Goal: Obtain resource: Obtain resource

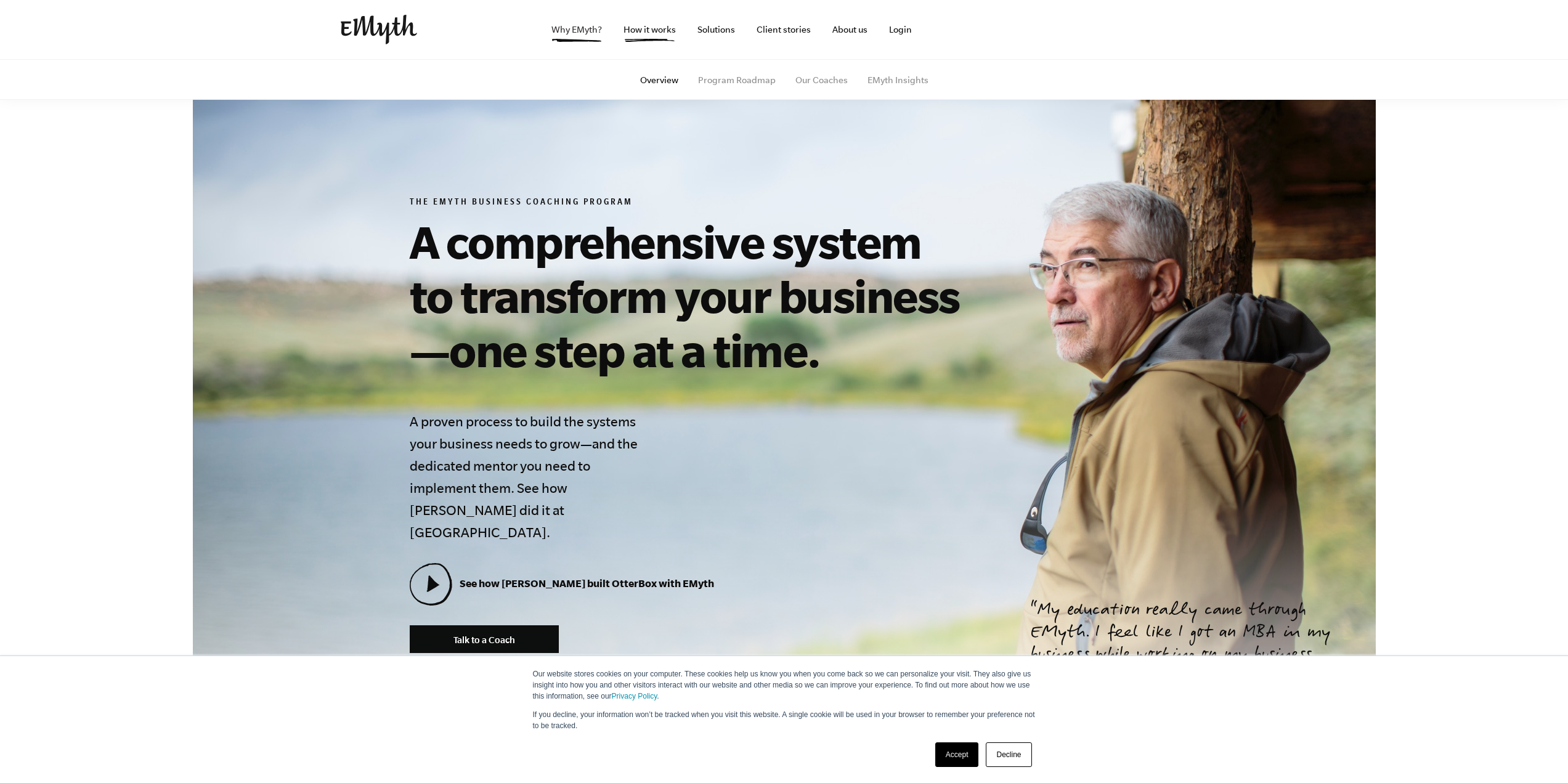
click at [599, 30] on link "Why EMyth?" at bounding box center [576, 30] width 70 height 59
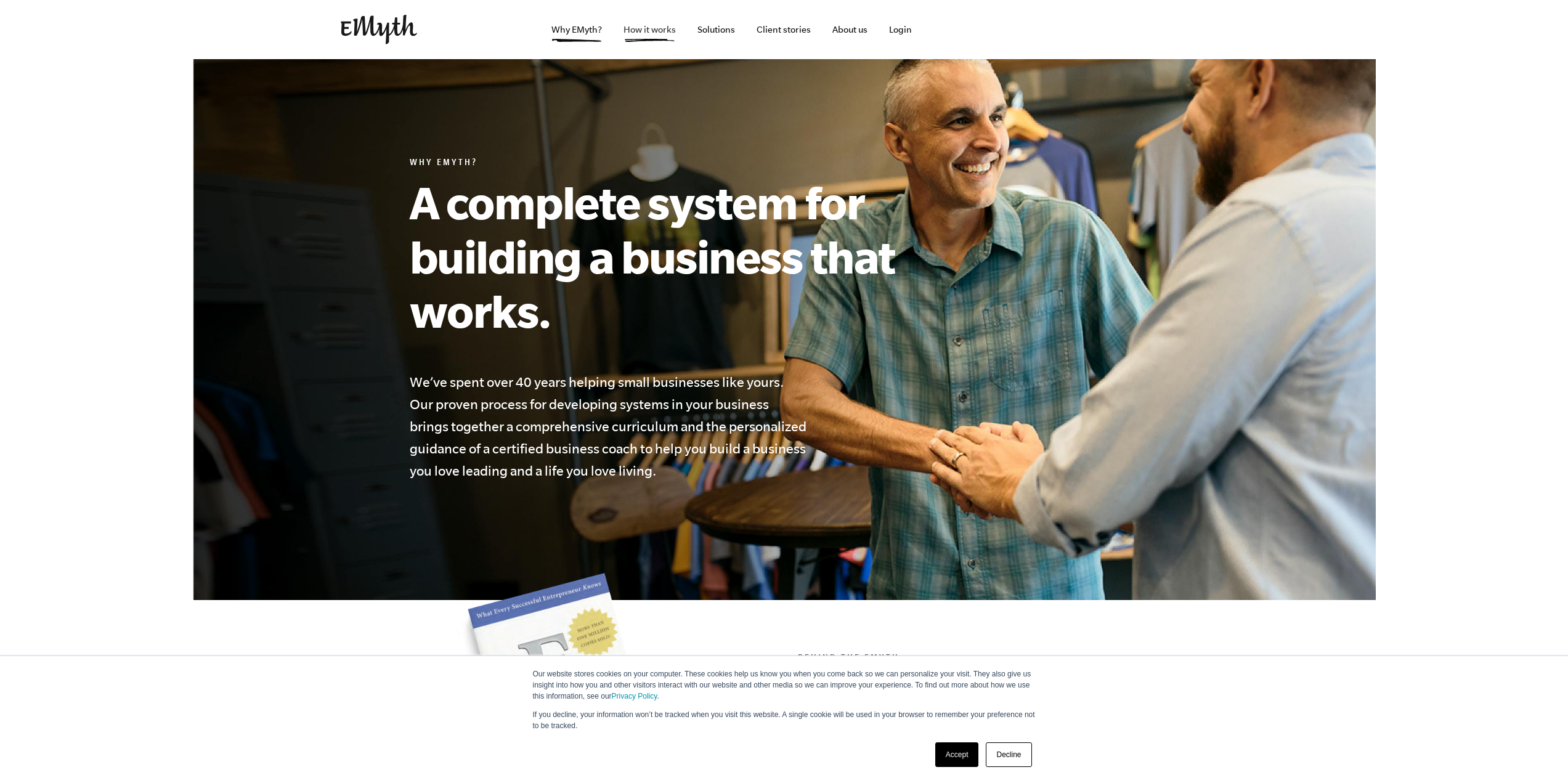
click at [675, 32] on link "How it works" at bounding box center [650, 30] width 72 height 59
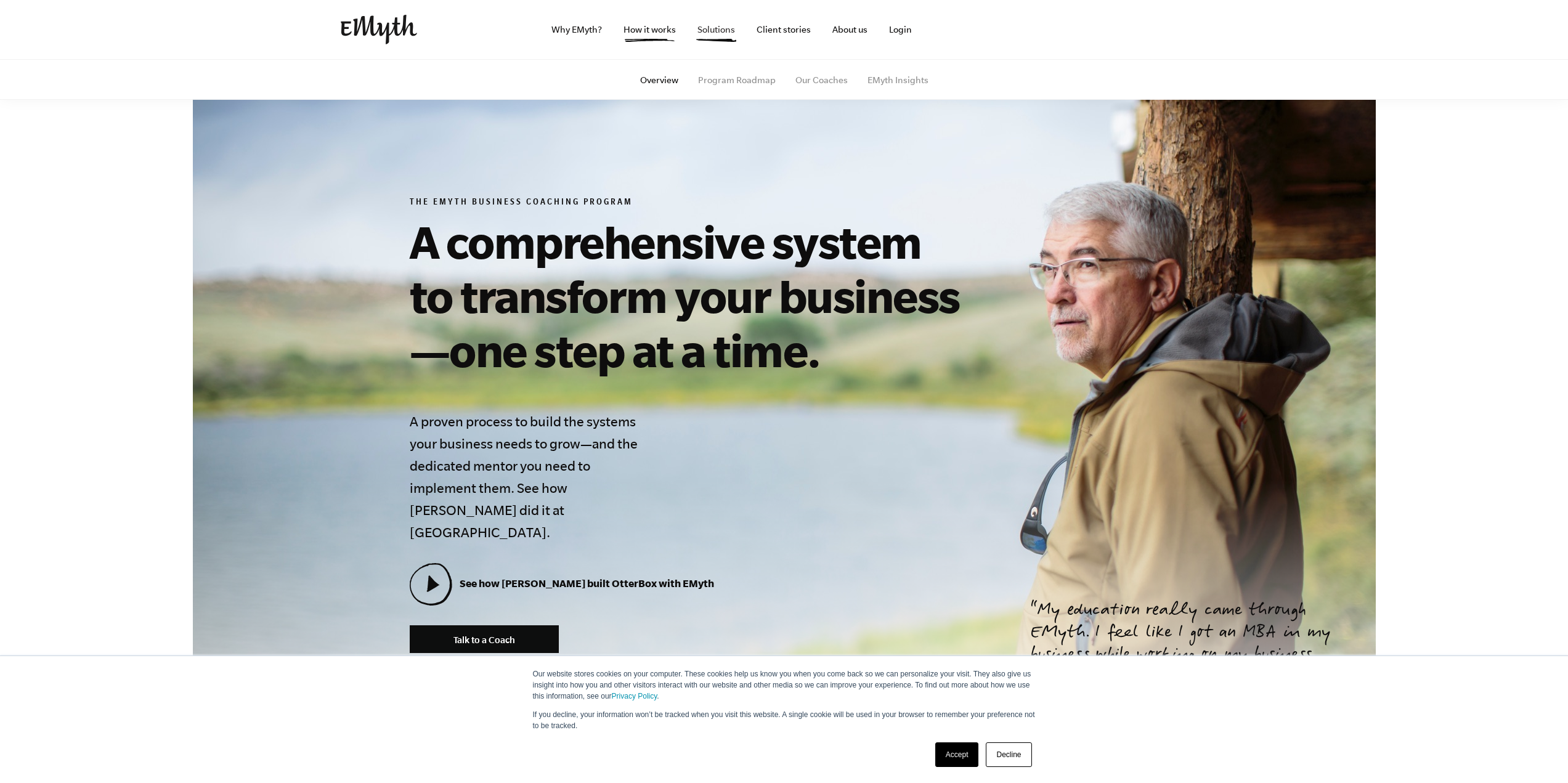
click at [713, 30] on link "Solutions" at bounding box center [716, 30] width 57 height 59
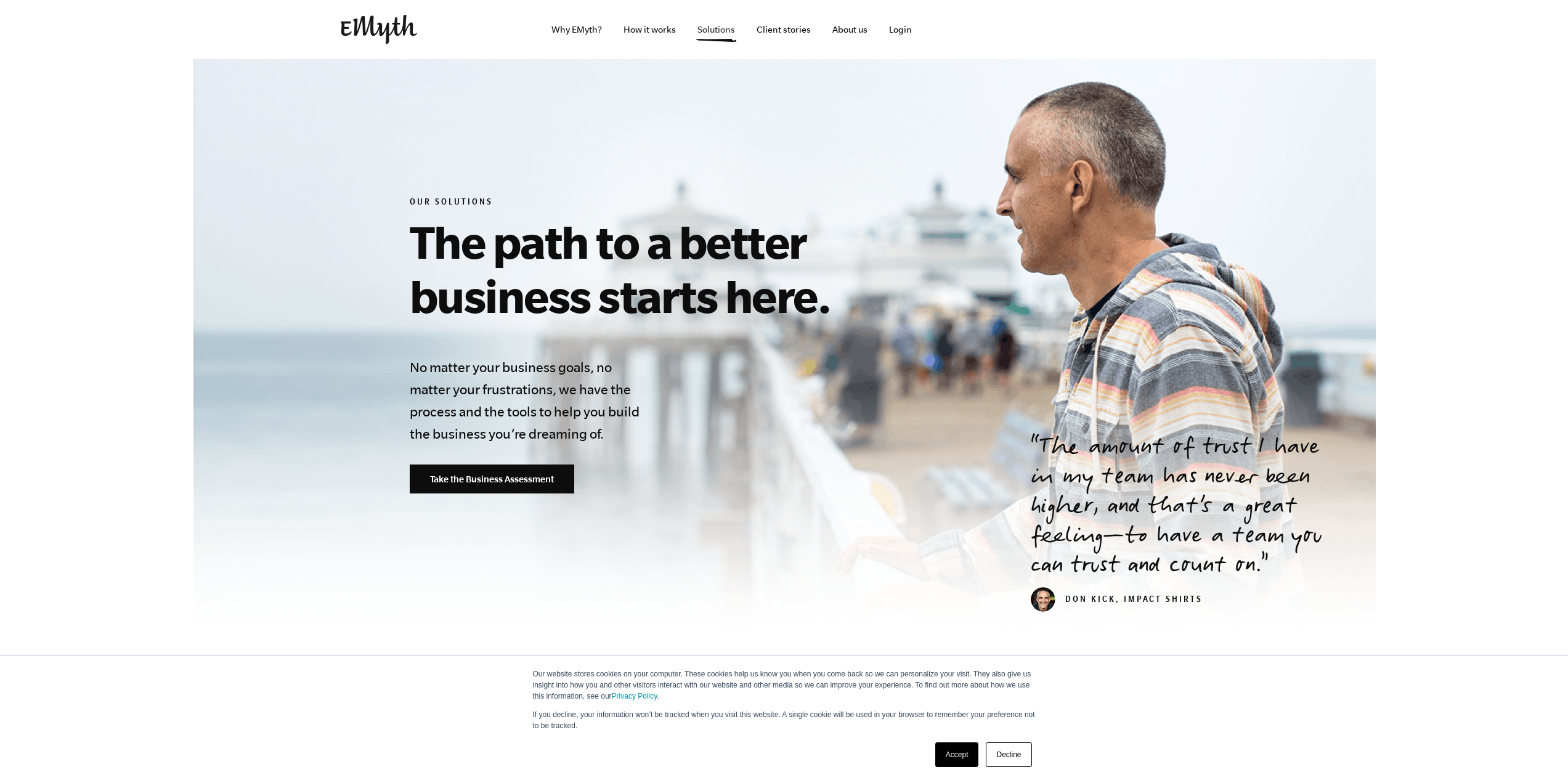
click at [741, 28] on link "Solutions" at bounding box center [716, 30] width 57 height 59
click at [779, 28] on link "Client stories" at bounding box center [784, 30] width 74 height 59
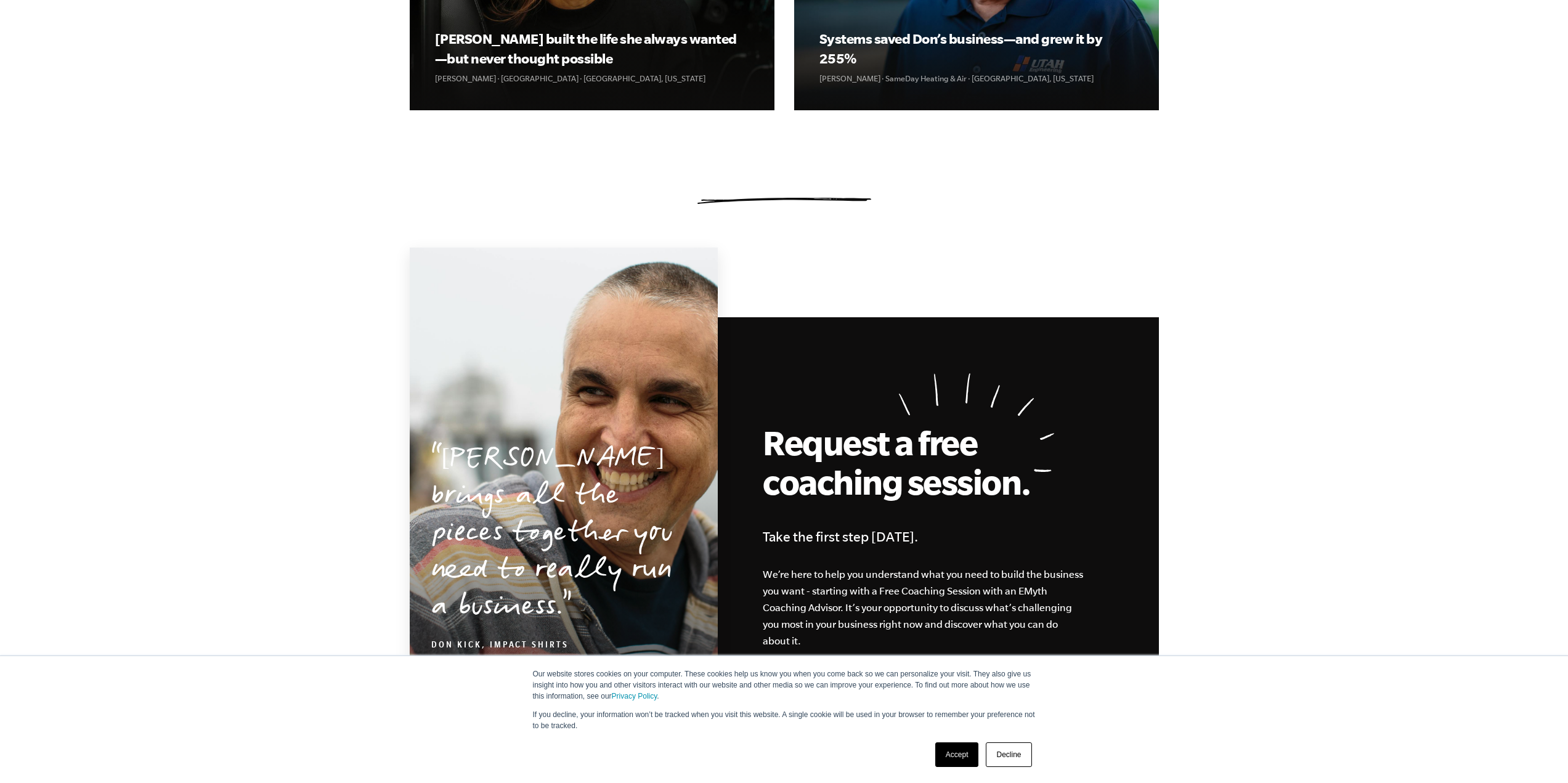
scroll to position [1232, 0]
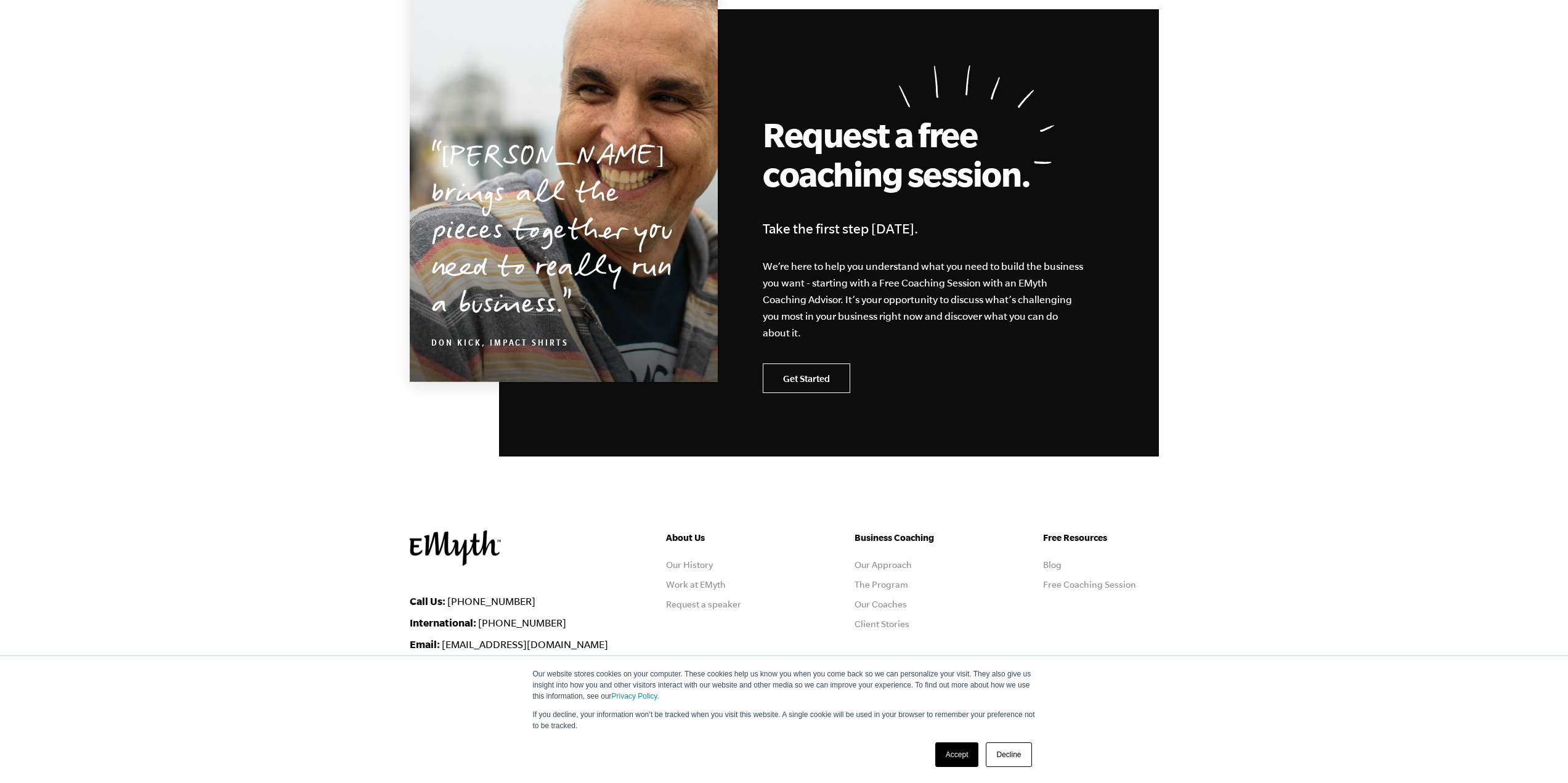
click at [803, 363] on link "Get Started" at bounding box center [806, 378] width 88 height 30
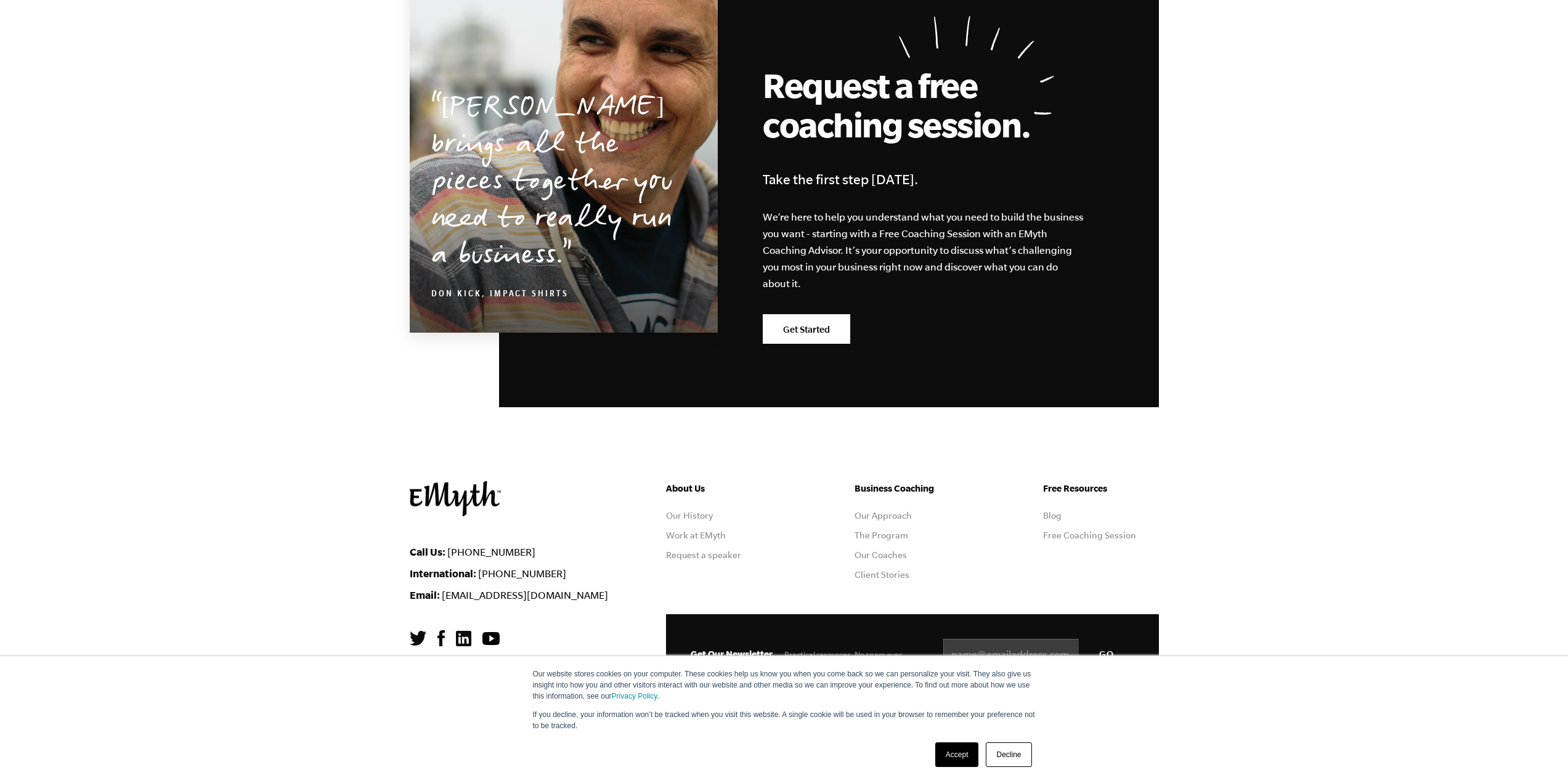
click at [895, 521] on li "Our Approach" at bounding box center [913, 515] width 116 height 10
click at [896, 509] on ul "Business Coaching Our Approach The Program Our Coaches Client Stories" at bounding box center [913, 536] width 116 height 108
click at [896, 516] on link "Our Approach" at bounding box center [883, 515] width 57 height 10
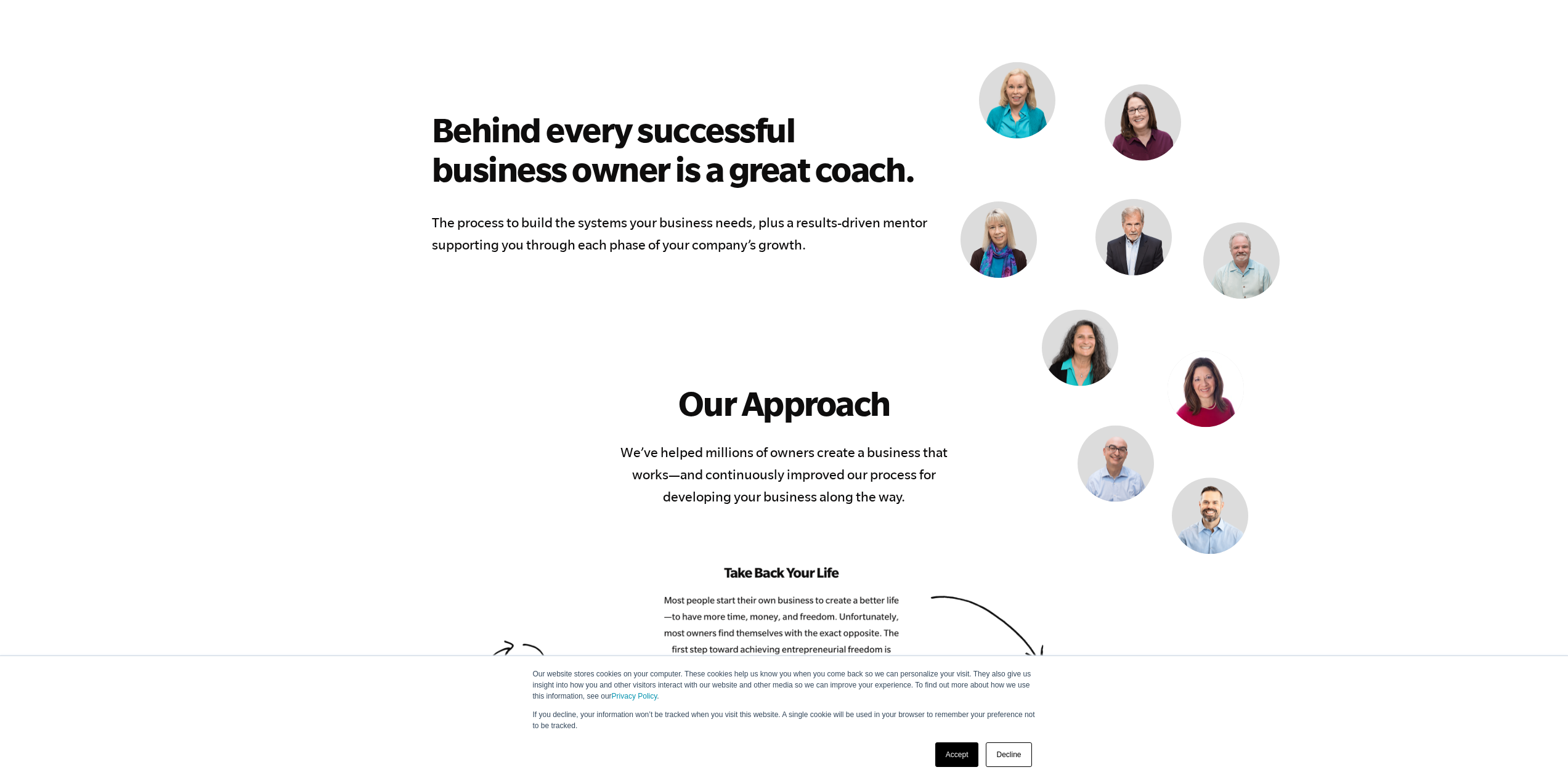
scroll to position [1232, 0]
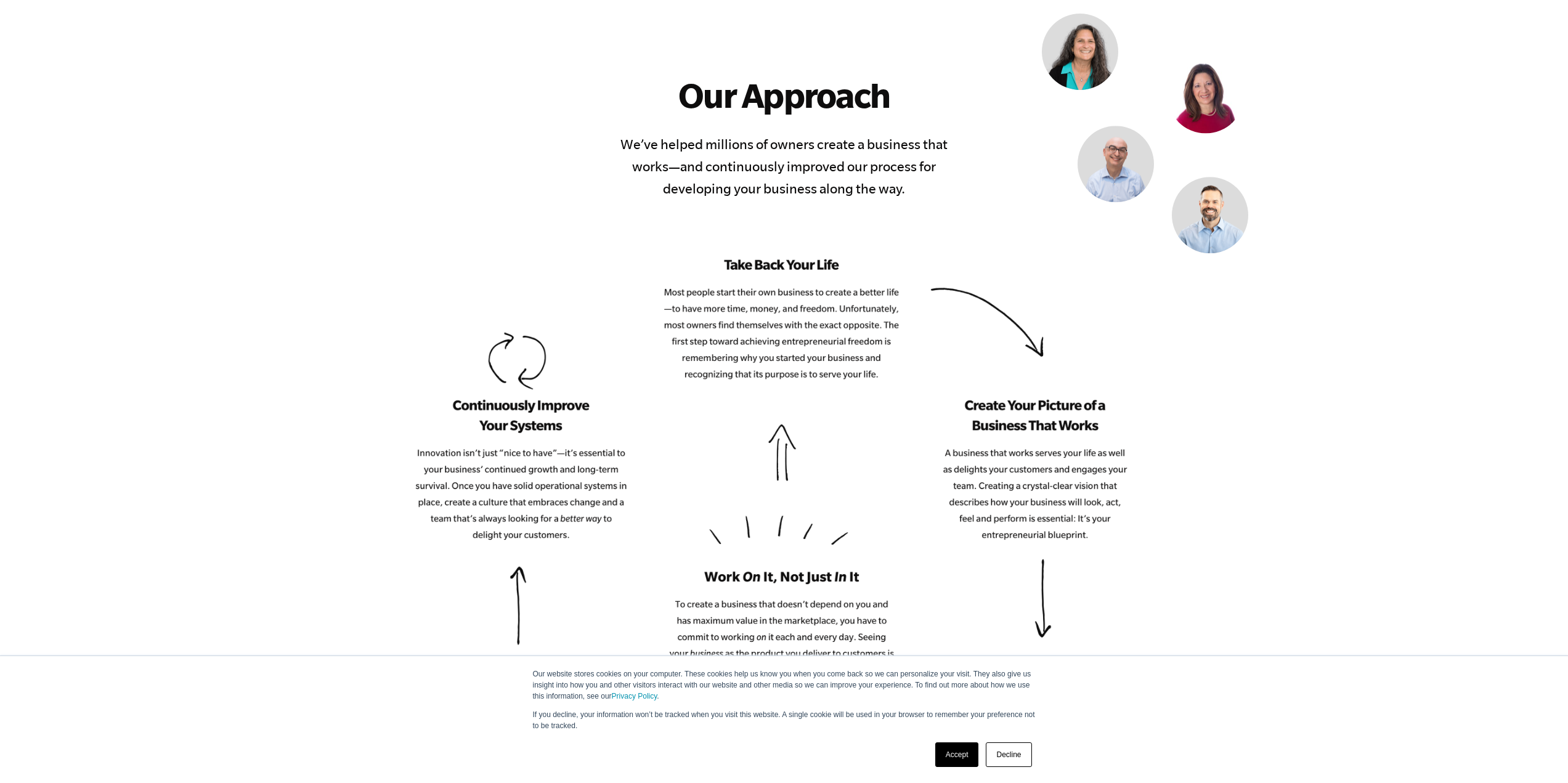
click at [958, 754] on link "Accept" at bounding box center [957, 755] width 44 height 24
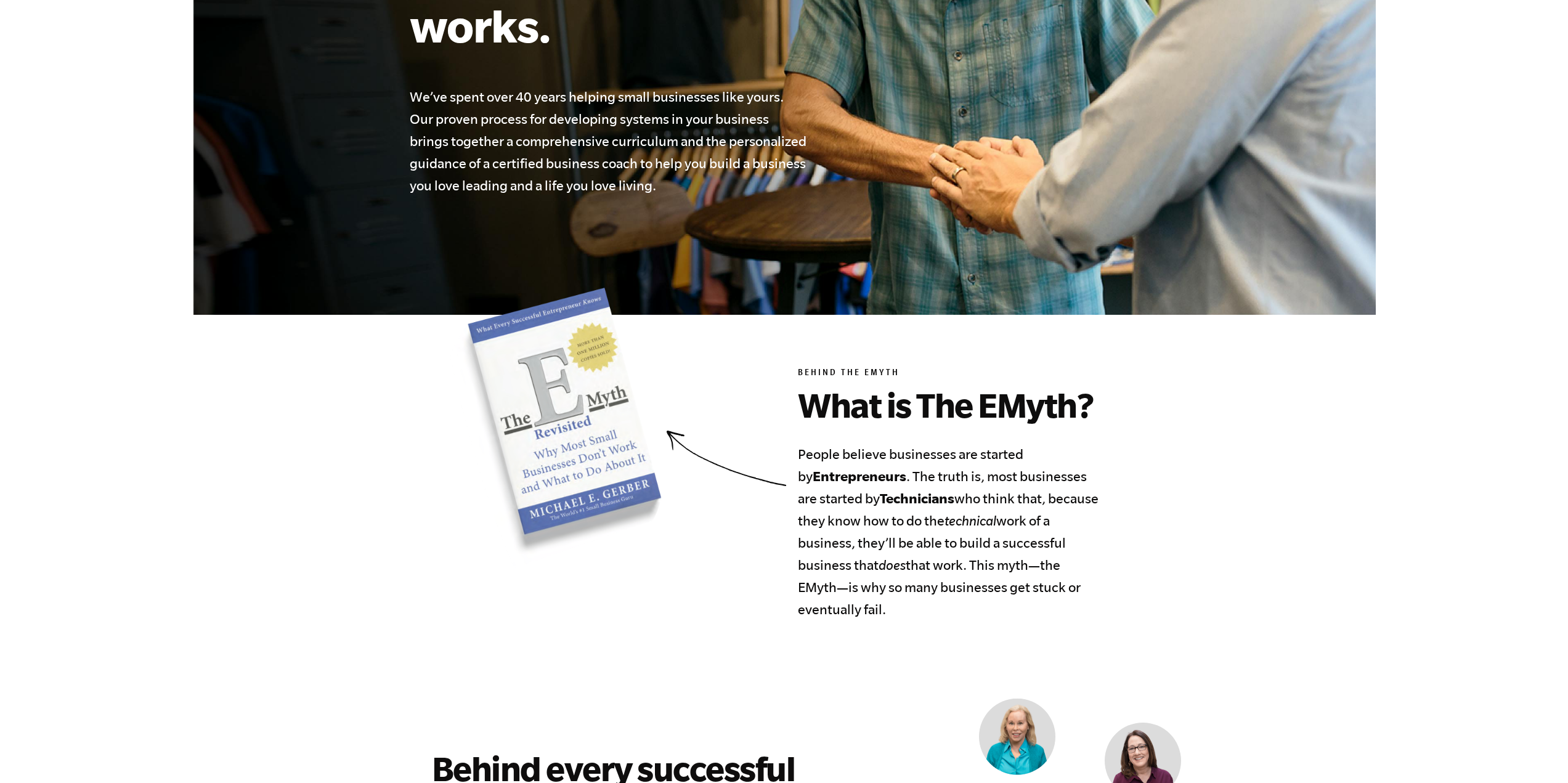
scroll to position [0, 0]
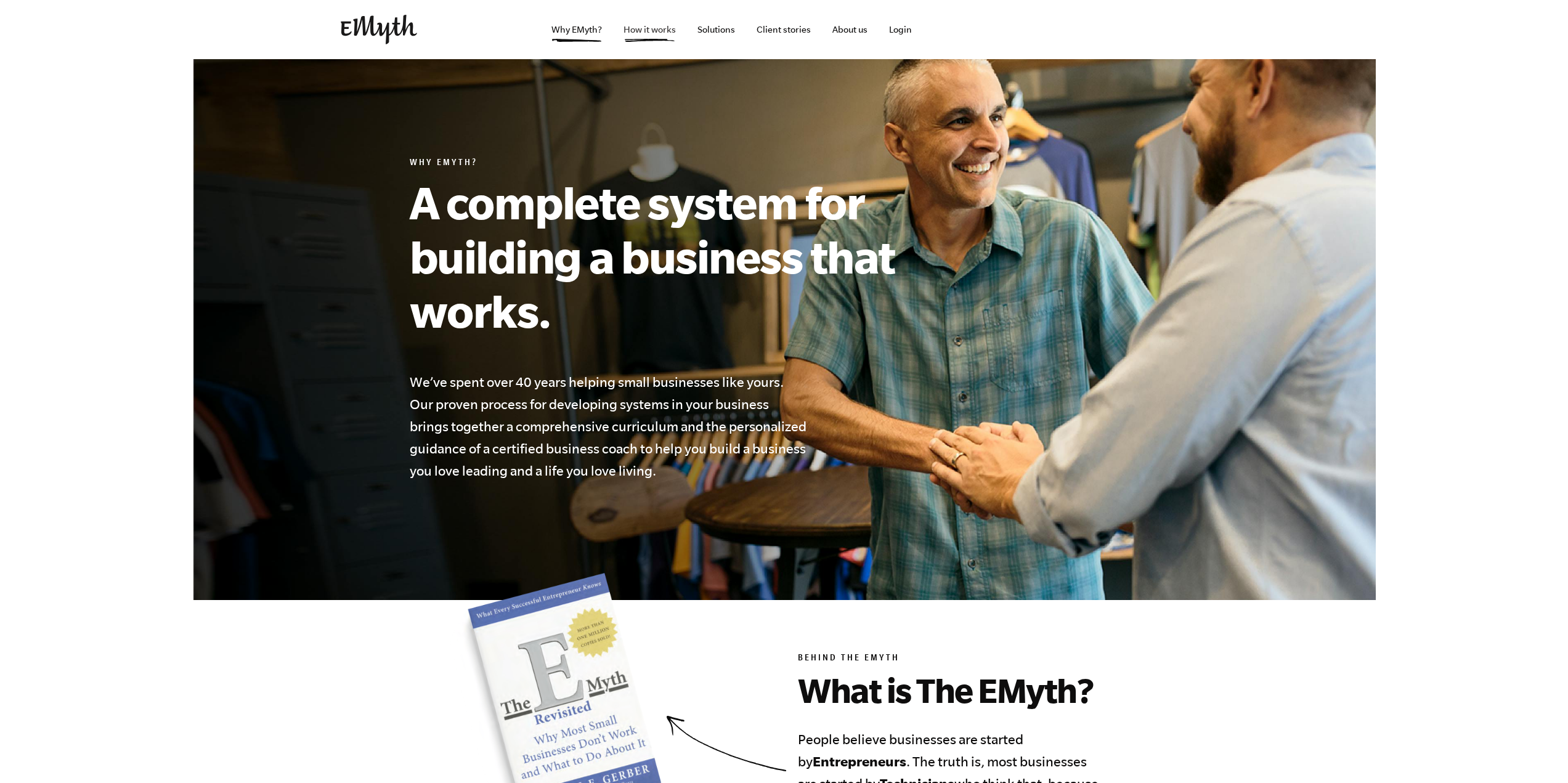
click at [664, 32] on link "How it works" at bounding box center [650, 30] width 72 height 59
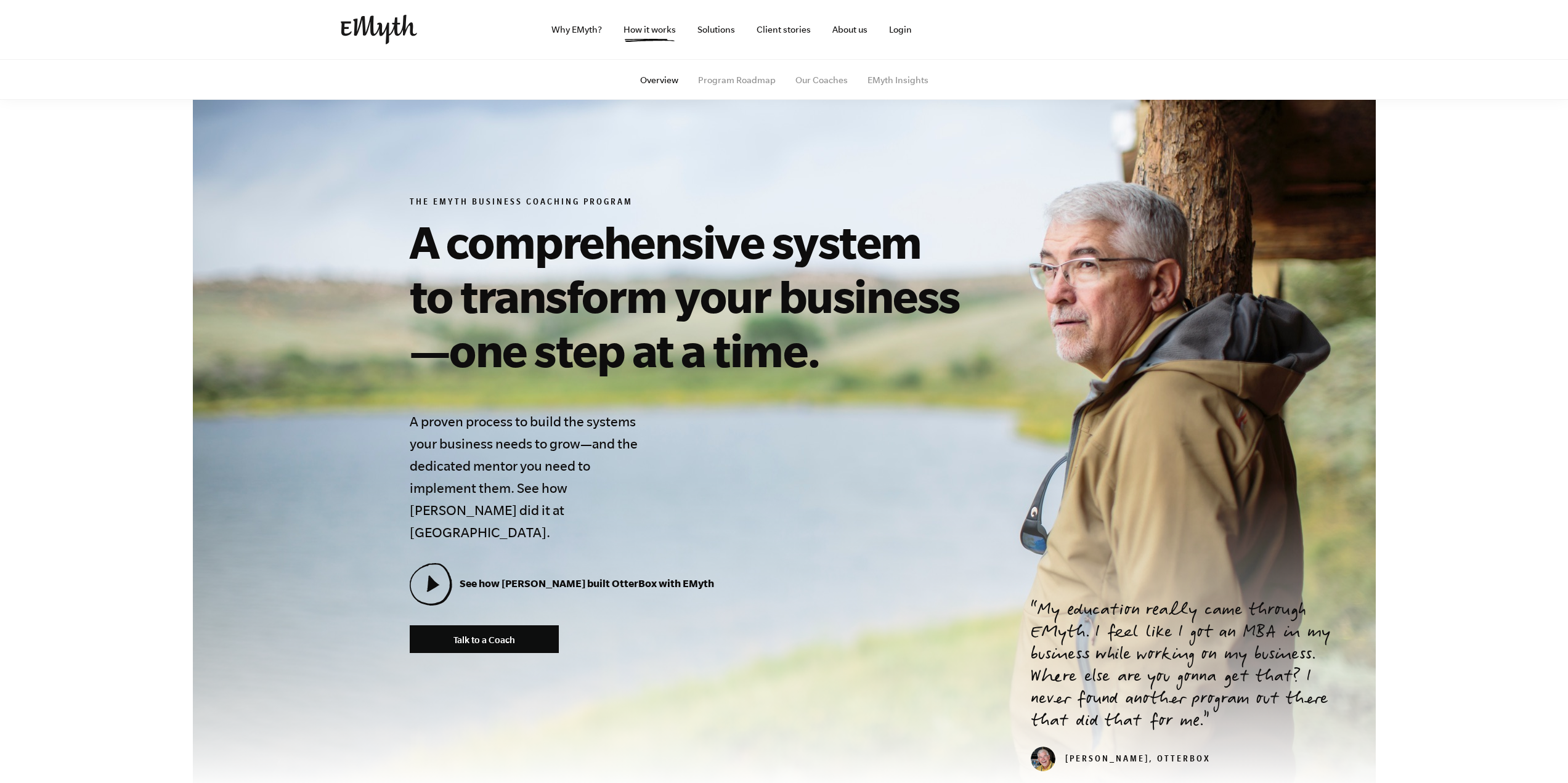
scroll to position [308, 0]
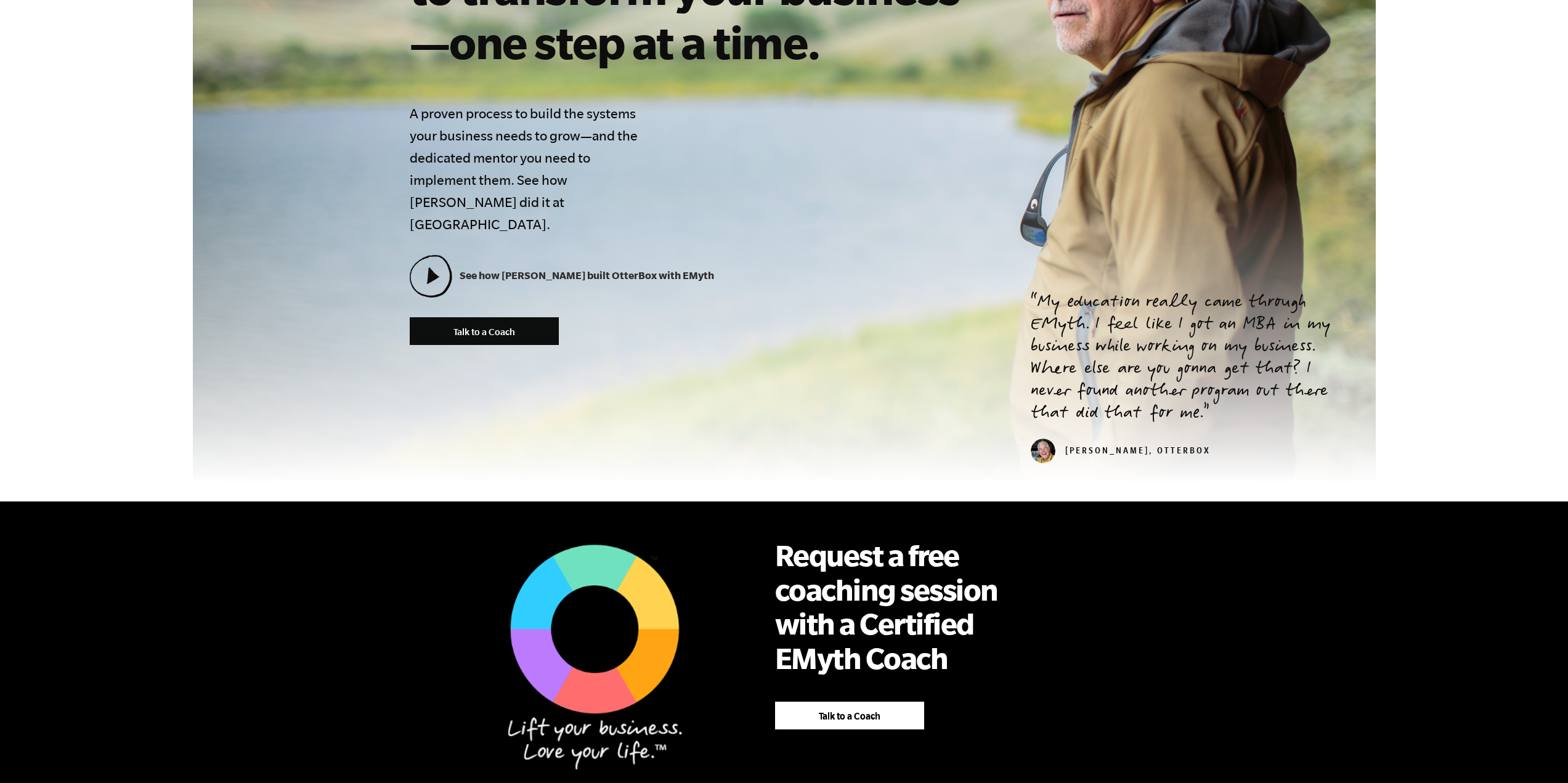
click at [438, 256] on icon at bounding box center [431, 276] width 40 height 40
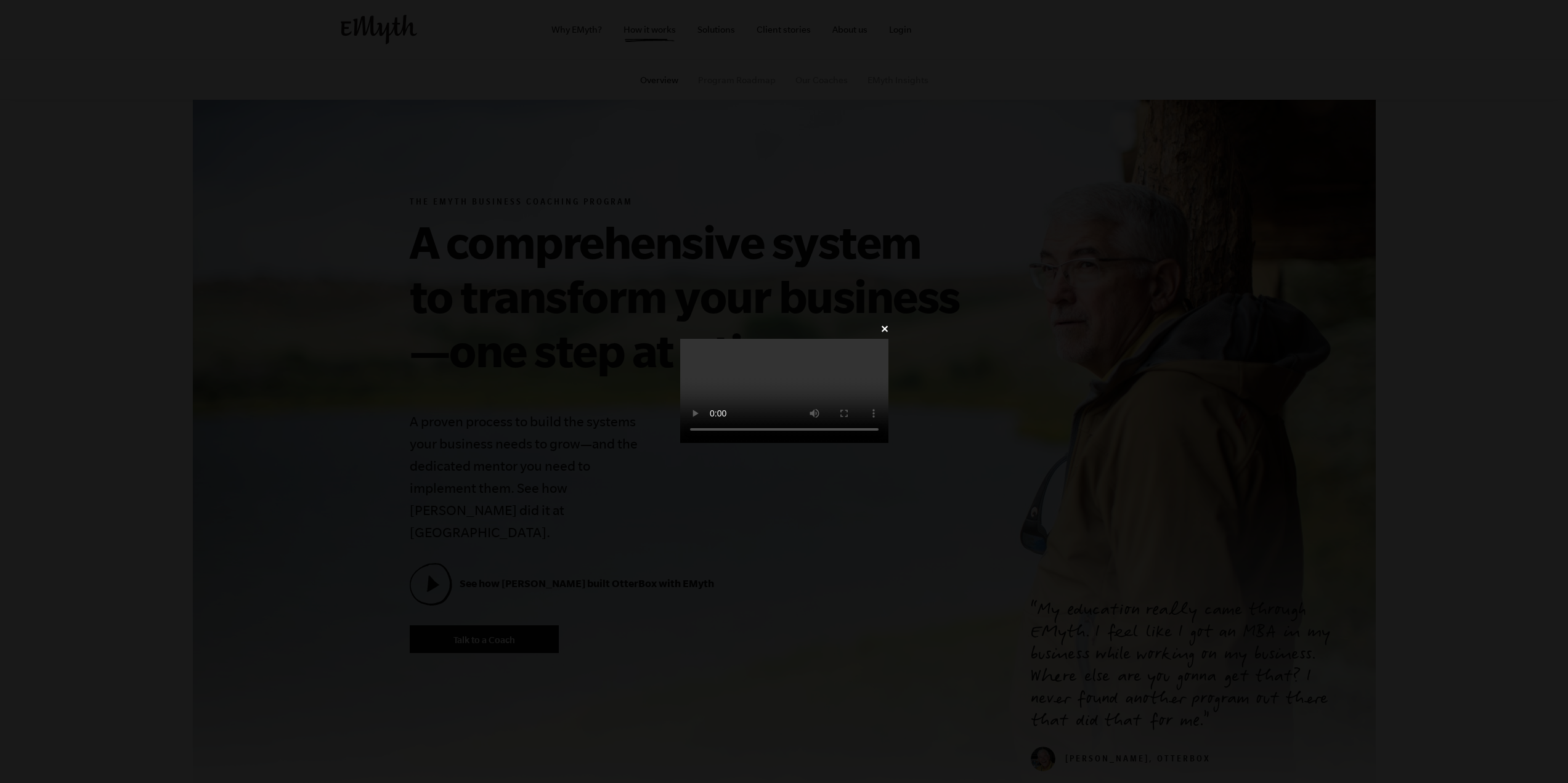
click at [889, 372] on video at bounding box center [784, 391] width 208 height 104
click at [889, 324] on link "✕" at bounding box center [884, 329] width 8 height 12
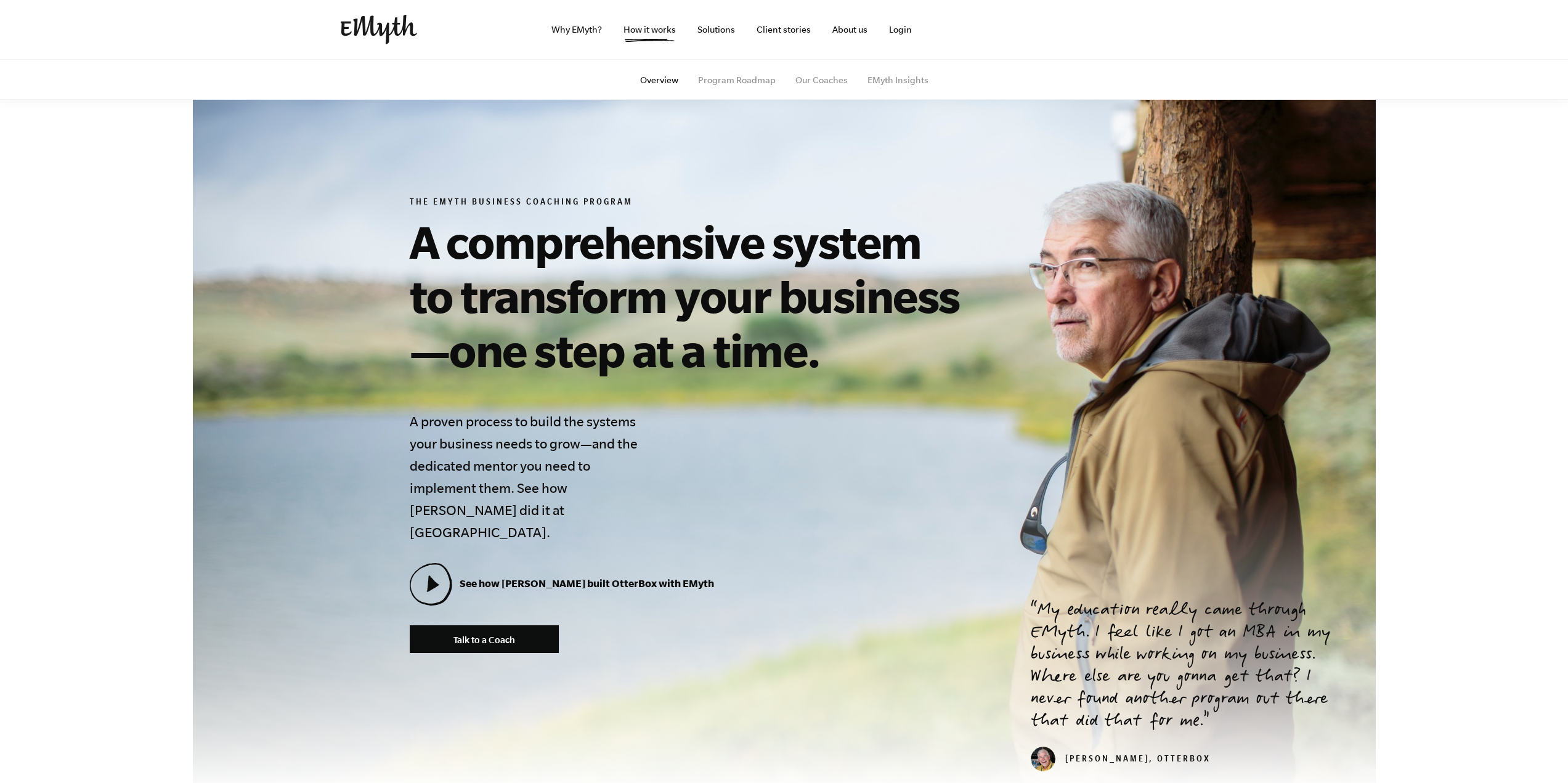
click at [726, 76] on link "Program Roadmap" at bounding box center [737, 80] width 77 height 10
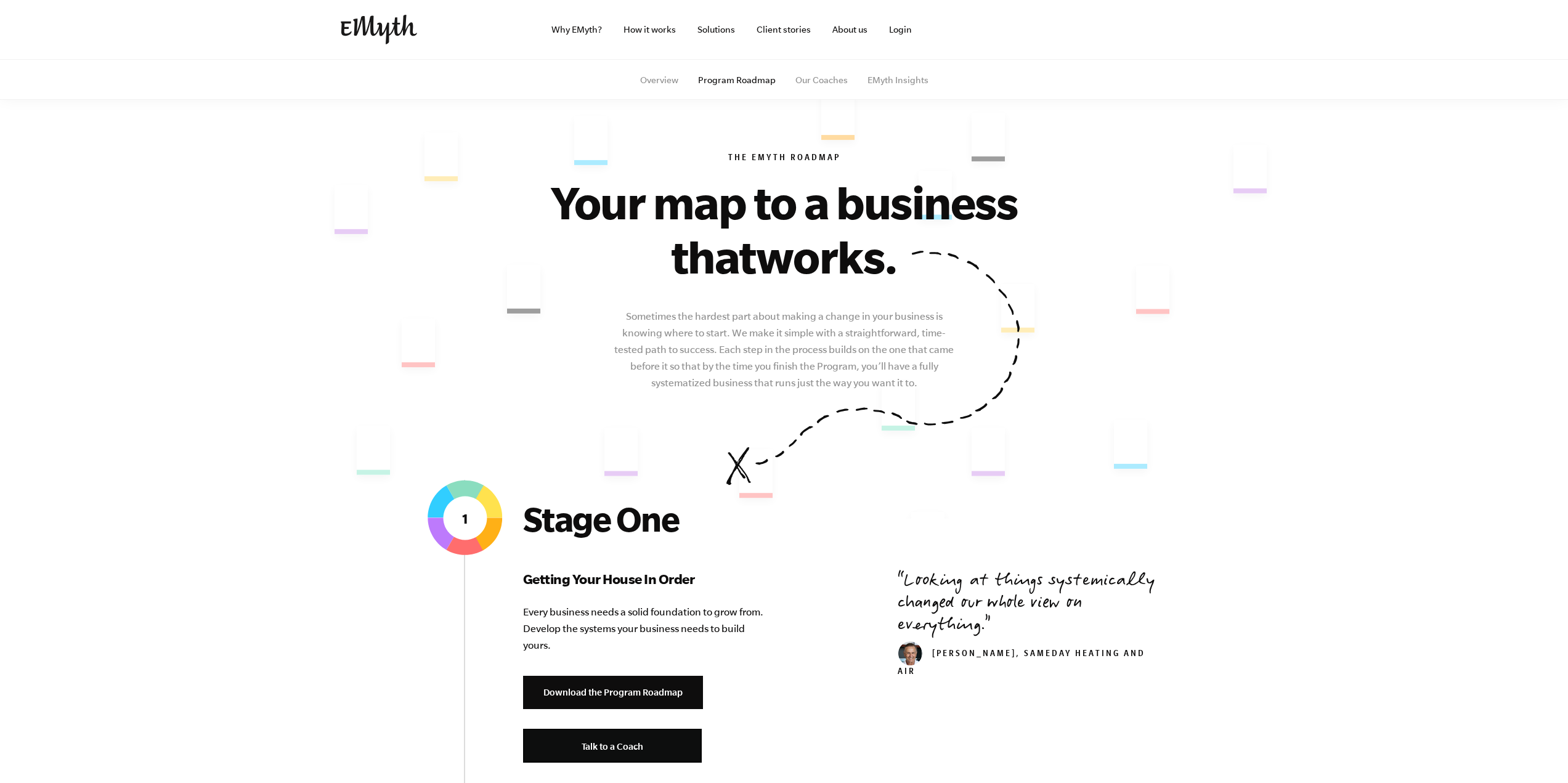
scroll to position [308, 0]
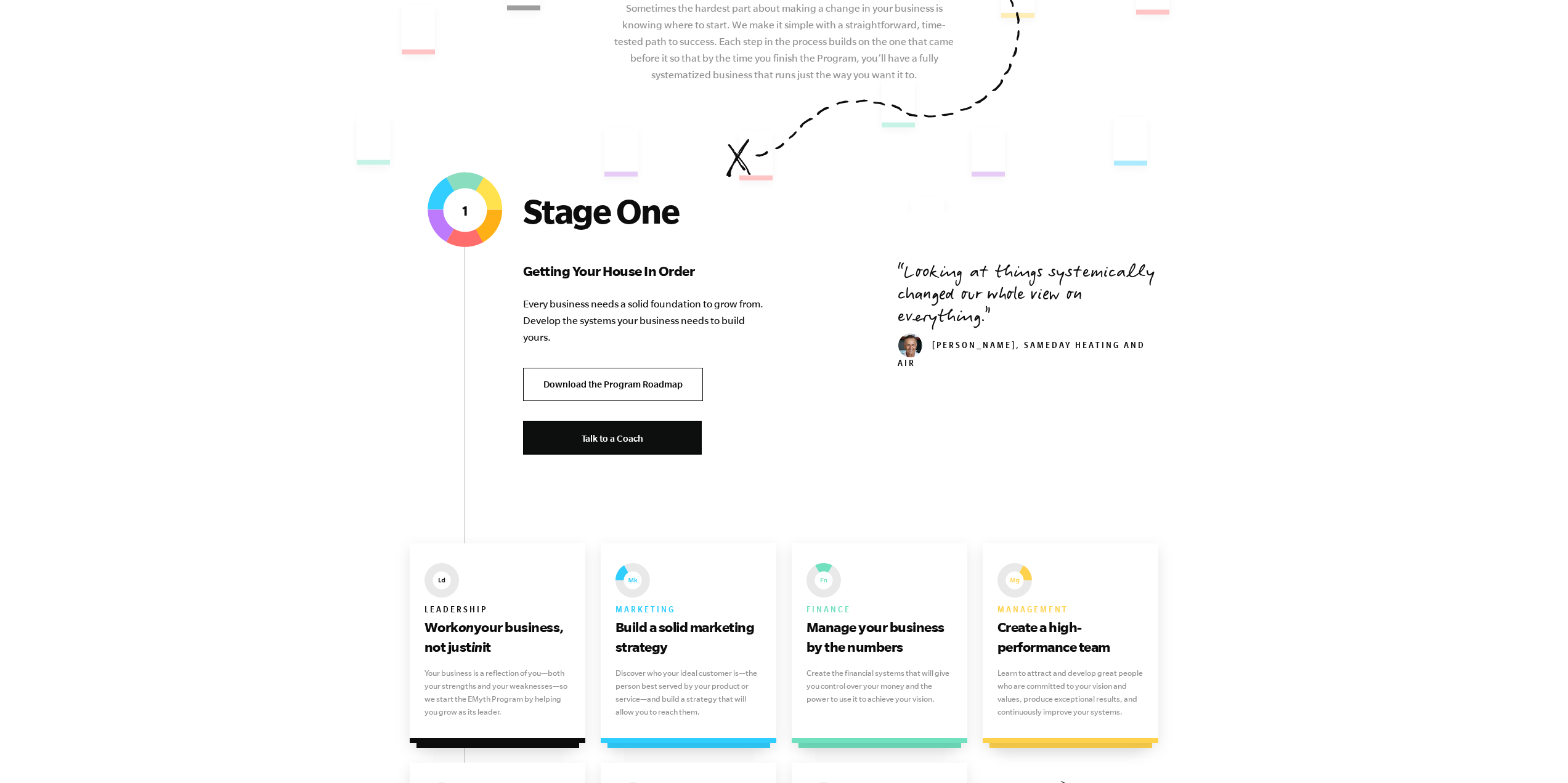
click at [619, 372] on link "Download the Program Roadmap" at bounding box center [613, 385] width 180 height 34
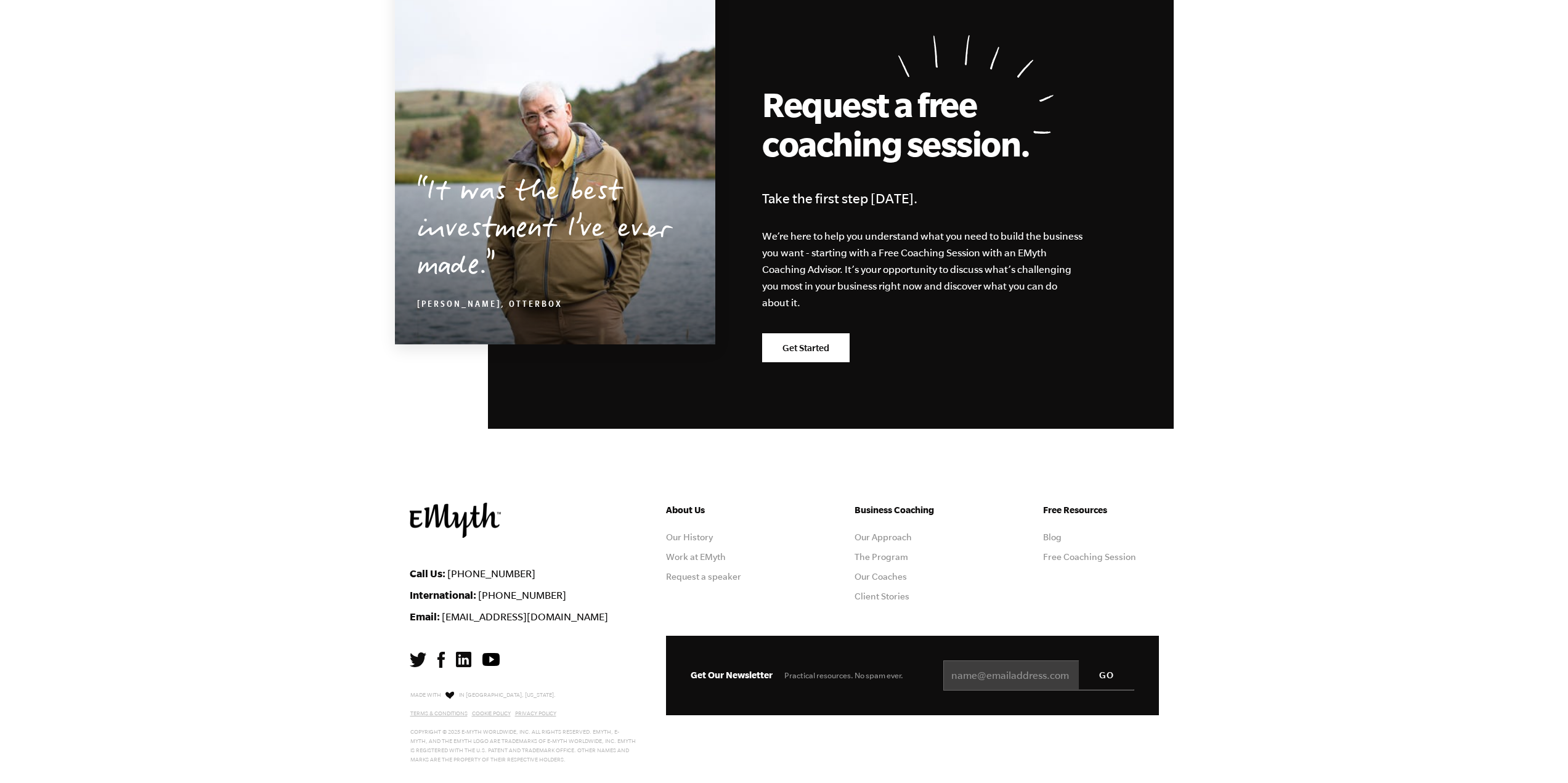
scroll to position [3256, 0]
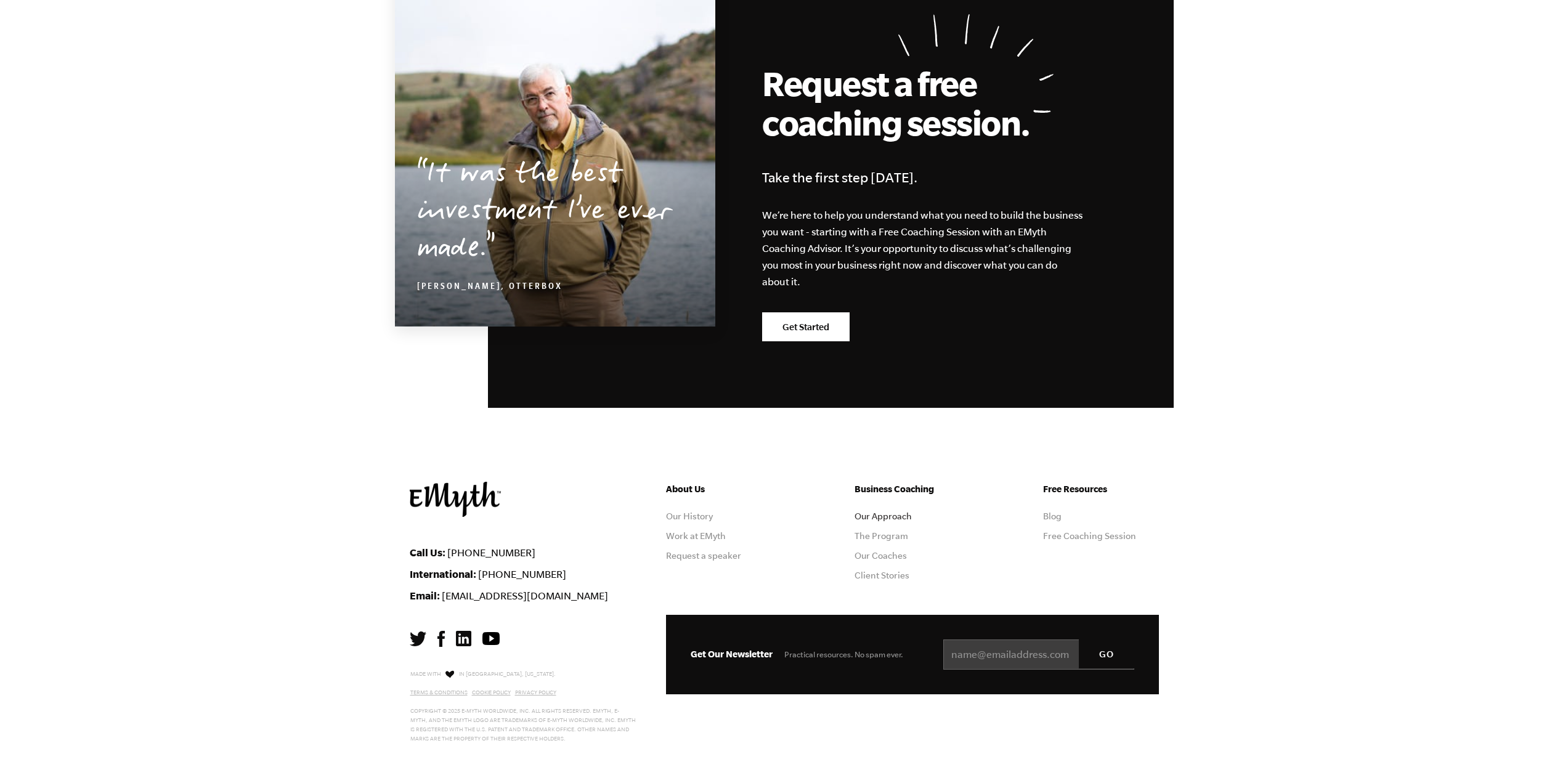
click at [891, 516] on link "Our Approach" at bounding box center [883, 516] width 57 height 10
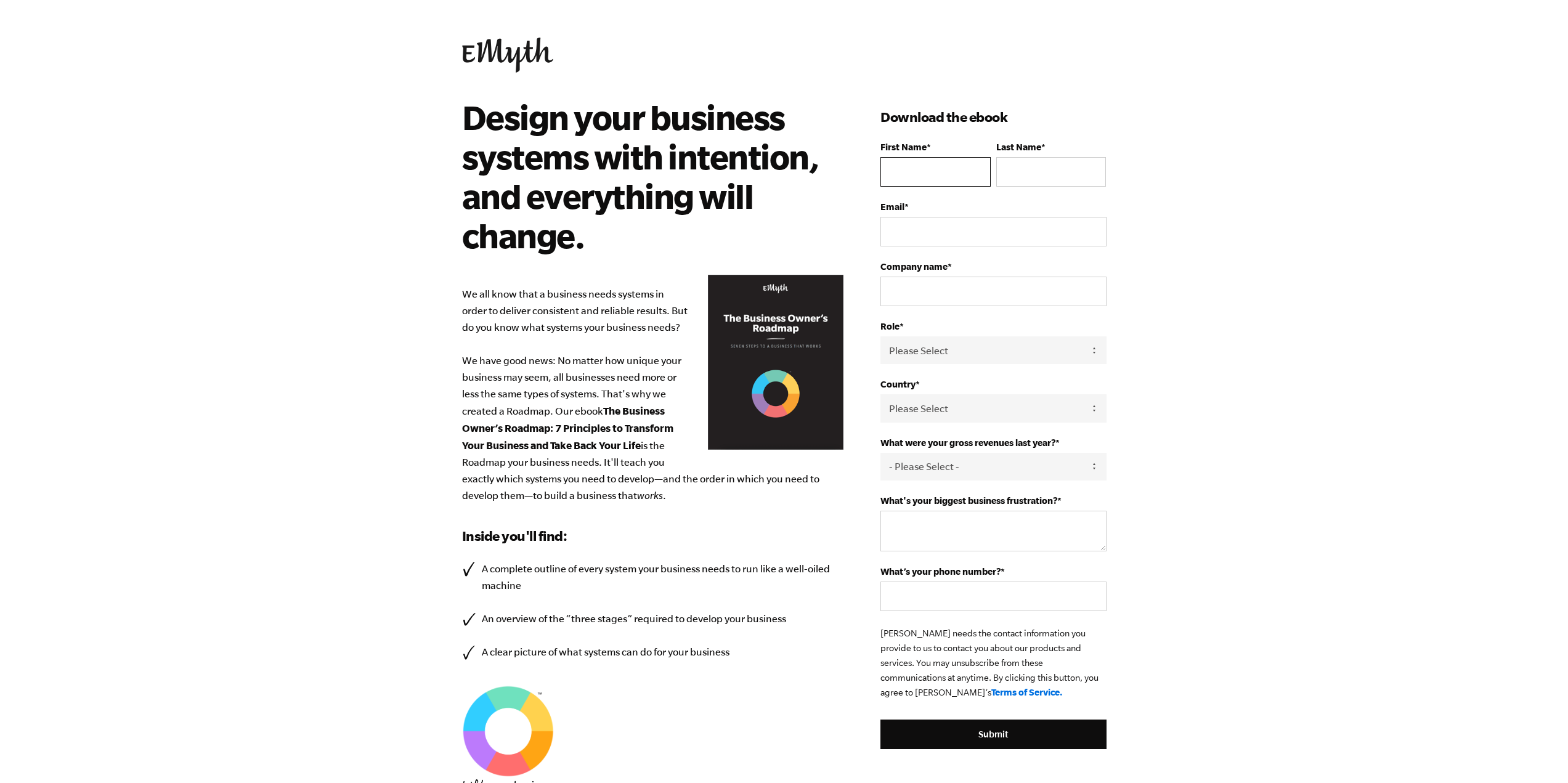
drag, startPoint x: 900, startPoint y: 165, endPoint x: 916, endPoint y: 182, distance: 23.3
click at [900, 165] on input "First Name *" at bounding box center [935, 172] width 110 height 30
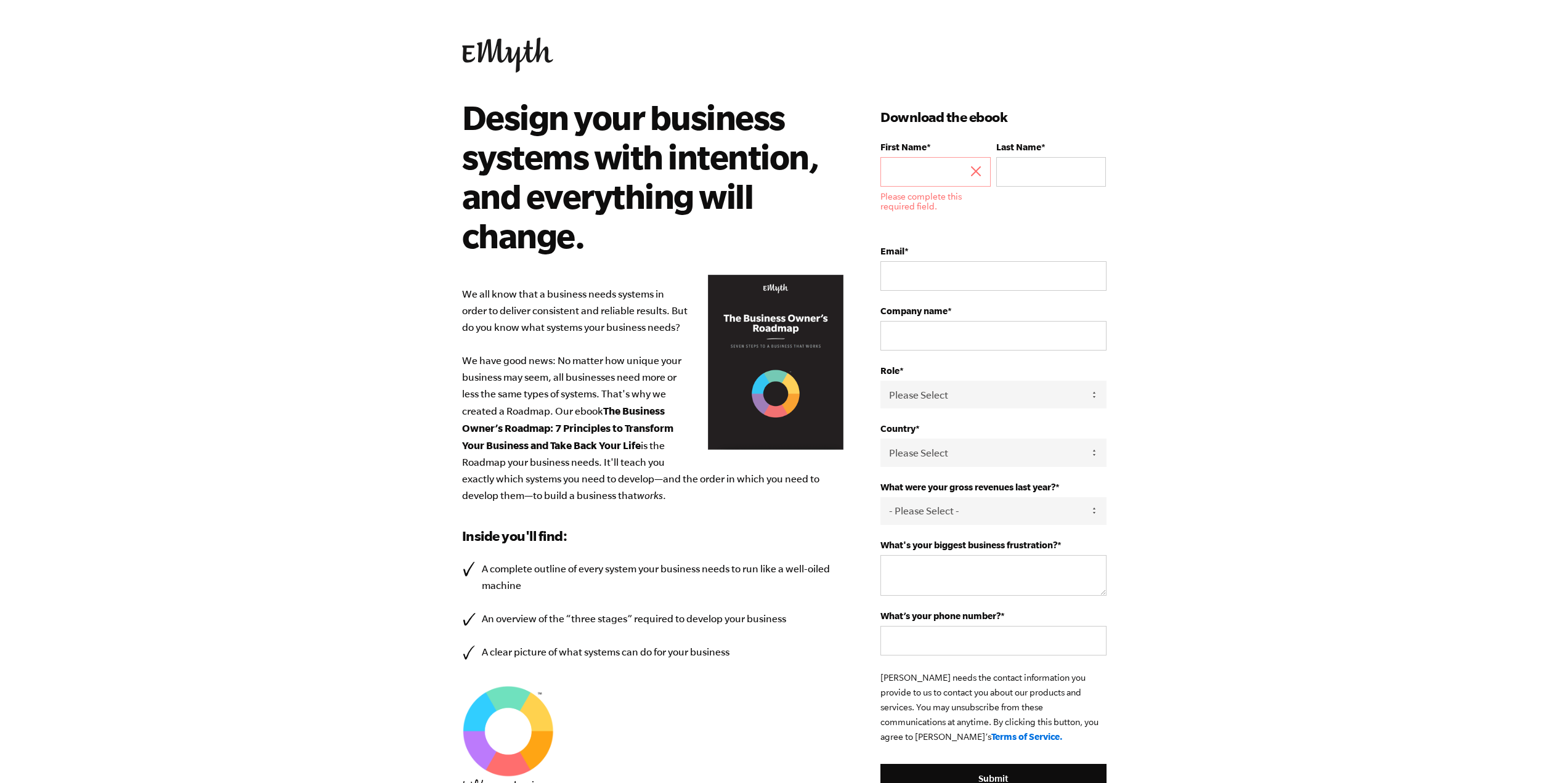
type input "Evan"
type input "Greenfield"
type input "[EMAIL_ADDRESS][DOMAIN_NAME]"
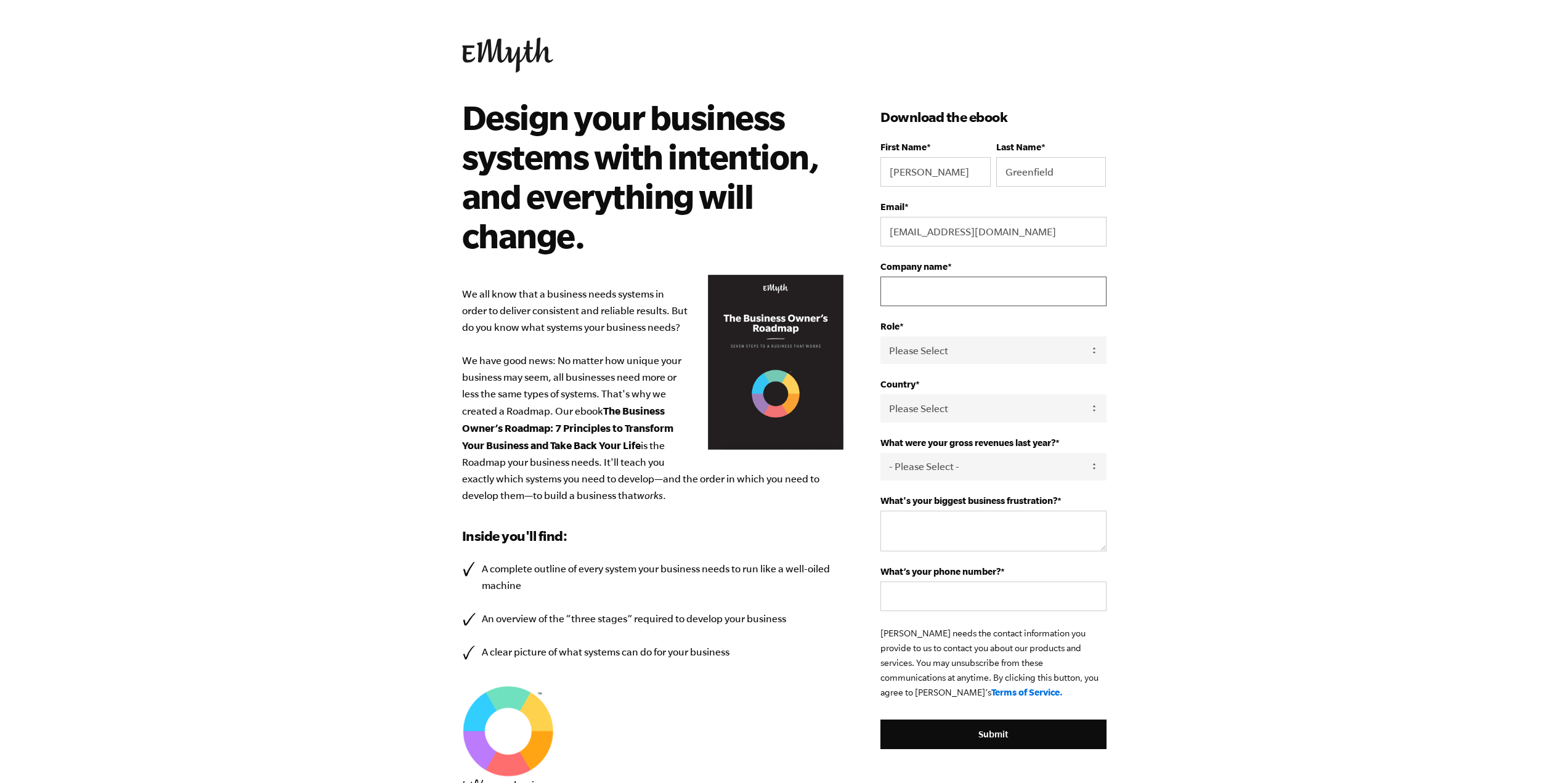
type input "Keyes Coverage"
type input "9547247000"
click at [924, 356] on select "Please Select Owner Partner / Co-Owner Executive Employee / Other" at bounding box center [993, 350] width 226 height 28
select select "Partner / Co-Owner"
click at [880, 336] on select "Please Select Owner Partner / Co-Owner Executive Employee / Other" at bounding box center [993, 350] width 226 height 28
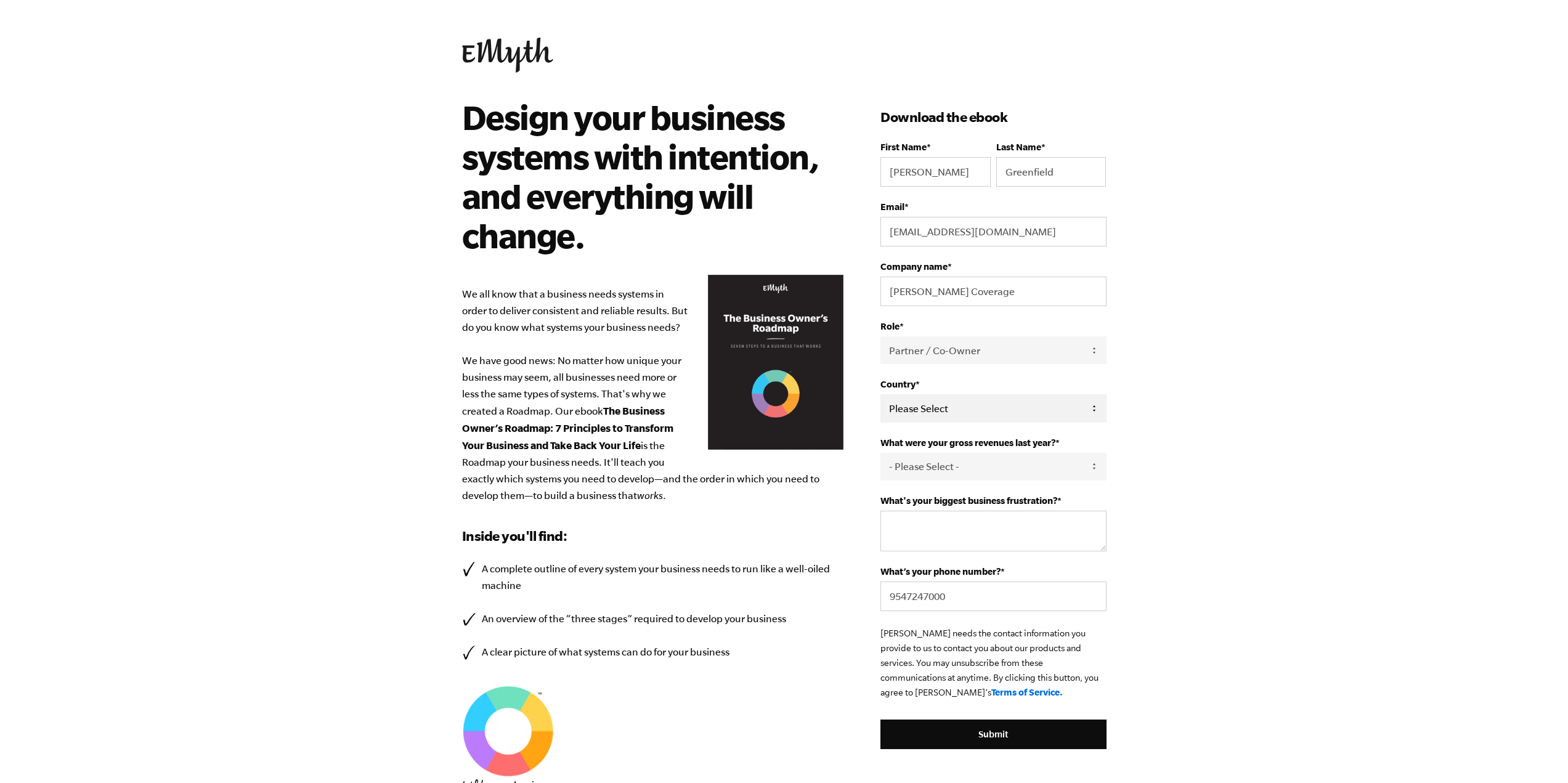
click at [925, 402] on select "Please Select United States Afghanistan Åland Islands Albania Algeria American …" at bounding box center [993, 408] width 226 height 28
click at [880, 394] on select "Please Select United States Afghanistan Åland Islands Albania Algeria American …" at bounding box center [993, 408] width 226 height 28
click at [909, 456] on select "- Please Select - 0-75K 76-150K 151-275K 276-500K 501-750K 751-1M 1-2.5M 2.5-5M…" at bounding box center [993, 467] width 226 height 28
click at [920, 407] on select "Please Select United States Afghanistan Åland Islands Albania Algeria American …" at bounding box center [993, 408] width 226 height 28
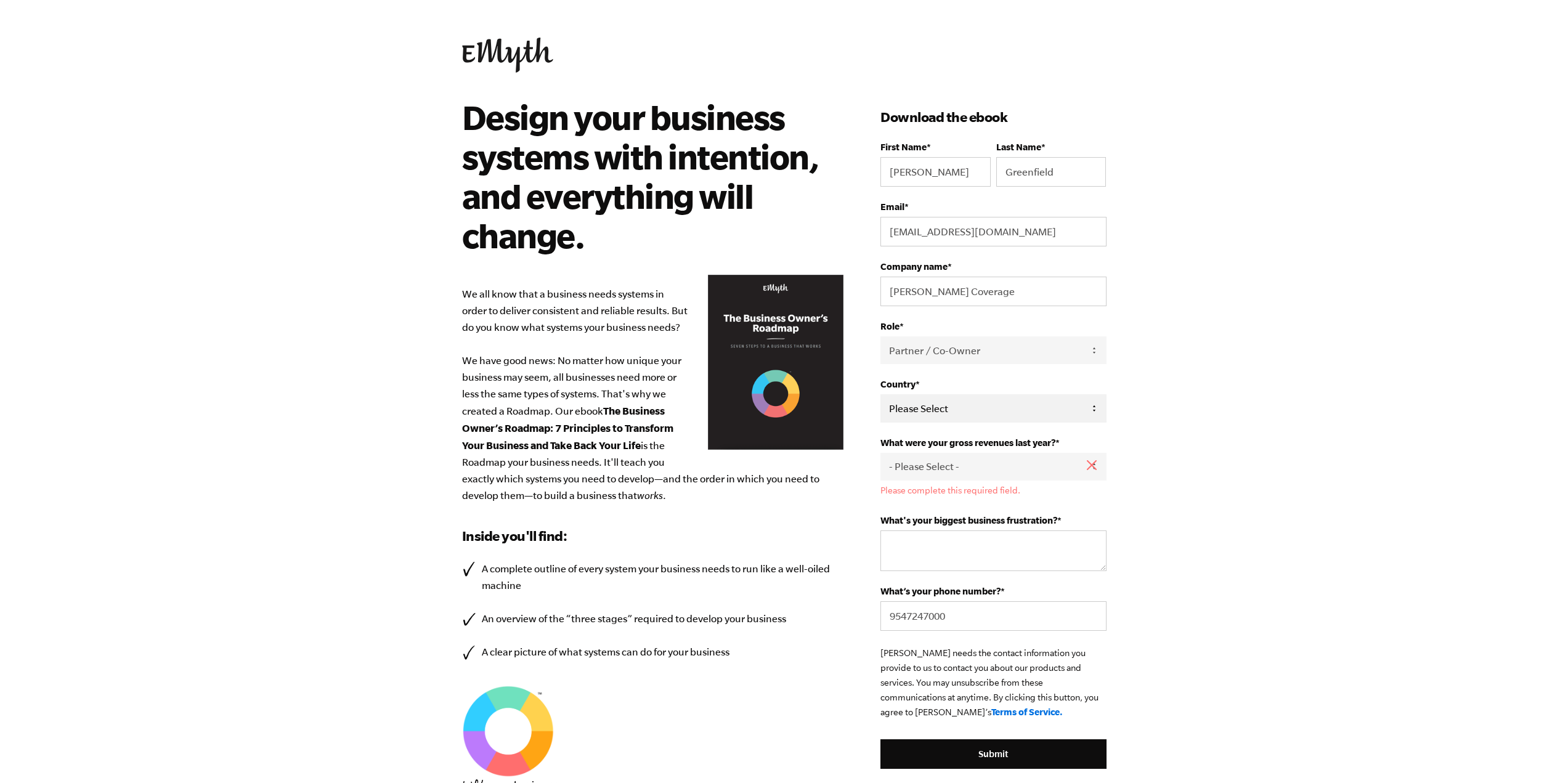
select select "United States"
click at [880, 394] on select "Please Select United States Afghanistan Åland Islands Albania Algeria American …" at bounding box center [993, 408] width 226 height 28
click at [951, 468] on select "- Please Select - 0-75K 76-150K 151-275K 276-500K 501-750K 751-1M 1-2.5M 2.5-5M…" at bounding box center [993, 467] width 226 height 28
select select "10M+"
click at [880, 453] on select "- Please Select - 0-75K 76-150K 151-275K 276-500K 501-750K 751-1M 1-2.5M 2.5-5M…" at bounding box center [993, 467] width 226 height 28
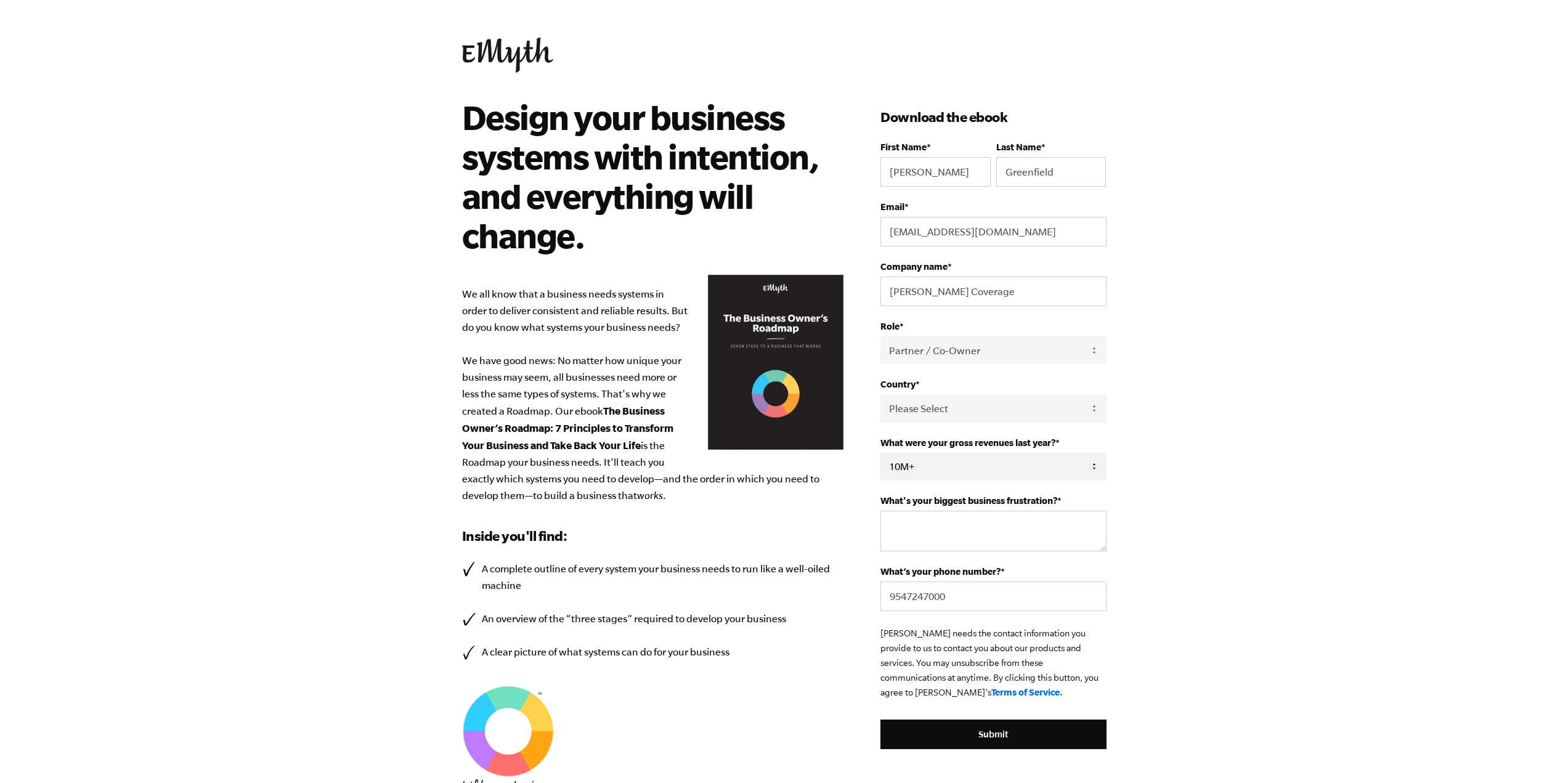
click at [976, 469] on select "- Please Select - 0-75K 76-150K 151-275K 276-500K 501-750K 751-1M 1-2.5M 2.5-5M…" at bounding box center [993, 467] width 226 height 28
click at [976, 514] on textarea "What's your biggest business frustration? *" at bounding box center [993, 530] width 226 height 41
type textarea "A lot. How do I keep the mental drive."
click at [967, 599] on input "9547247000" at bounding box center [993, 596] width 226 height 30
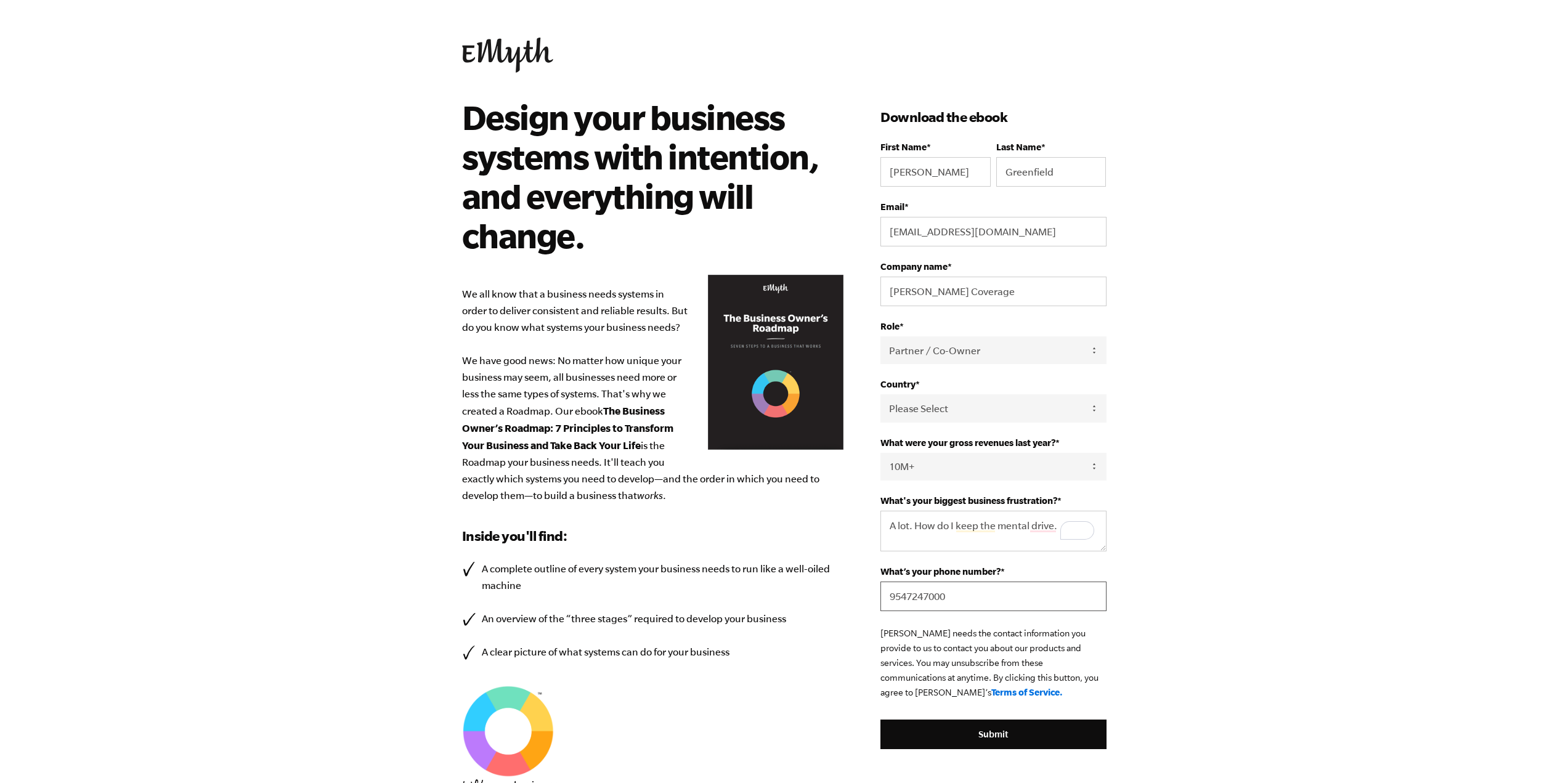
drag, startPoint x: 967, startPoint y: 599, endPoint x: 779, endPoint y: 599, distance: 188.0
click at [792, 599] on div "Design your business systems with intention, and everything will change. We all…" at bounding box center [784, 485] width 674 height 777
type input "9"
type input "9547247000"
click at [996, 731] on input "Submit" at bounding box center [993, 735] width 226 height 30
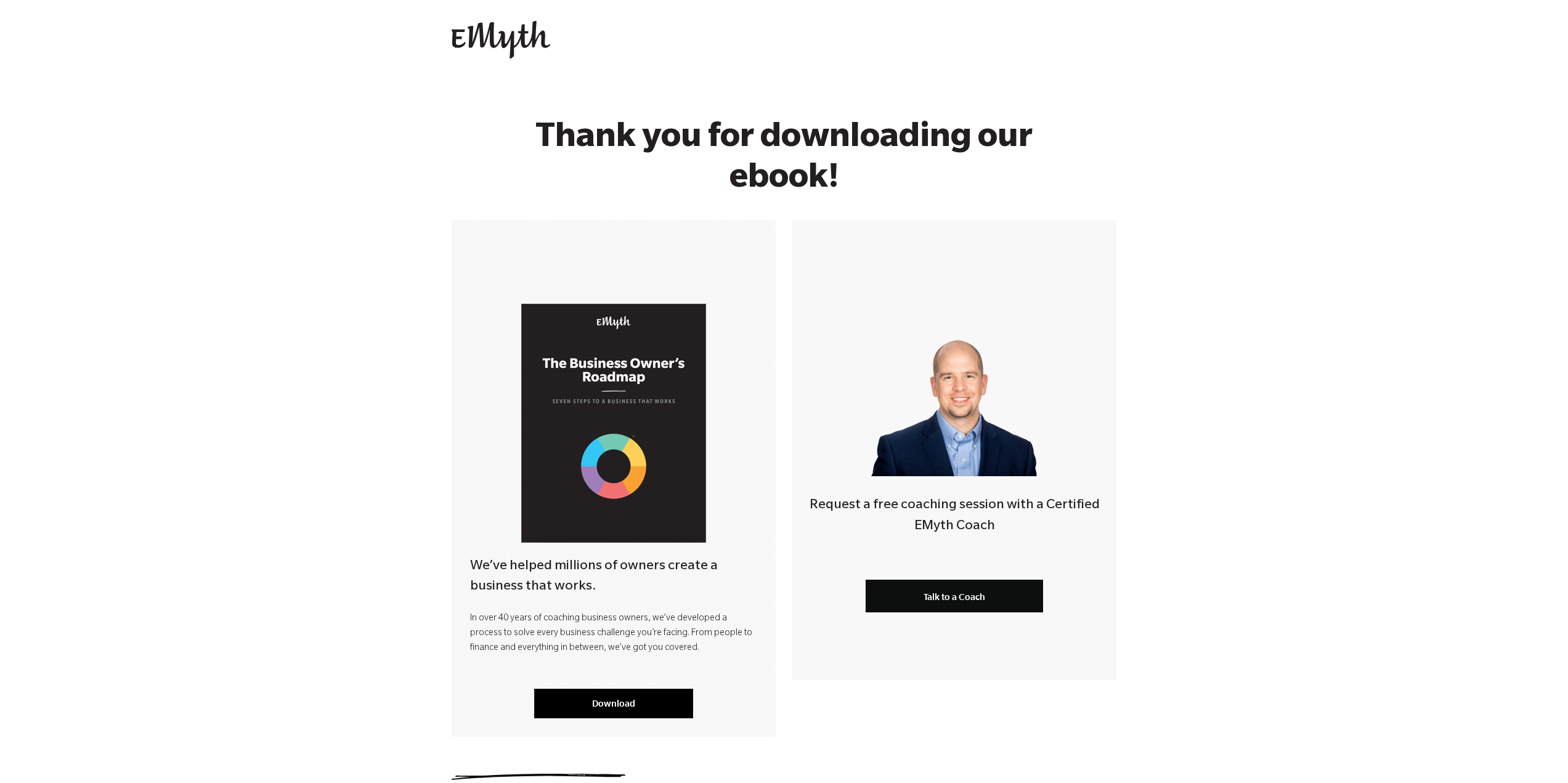
click at [625, 696] on link "Download" at bounding box center [614, 704] width 159 height 30
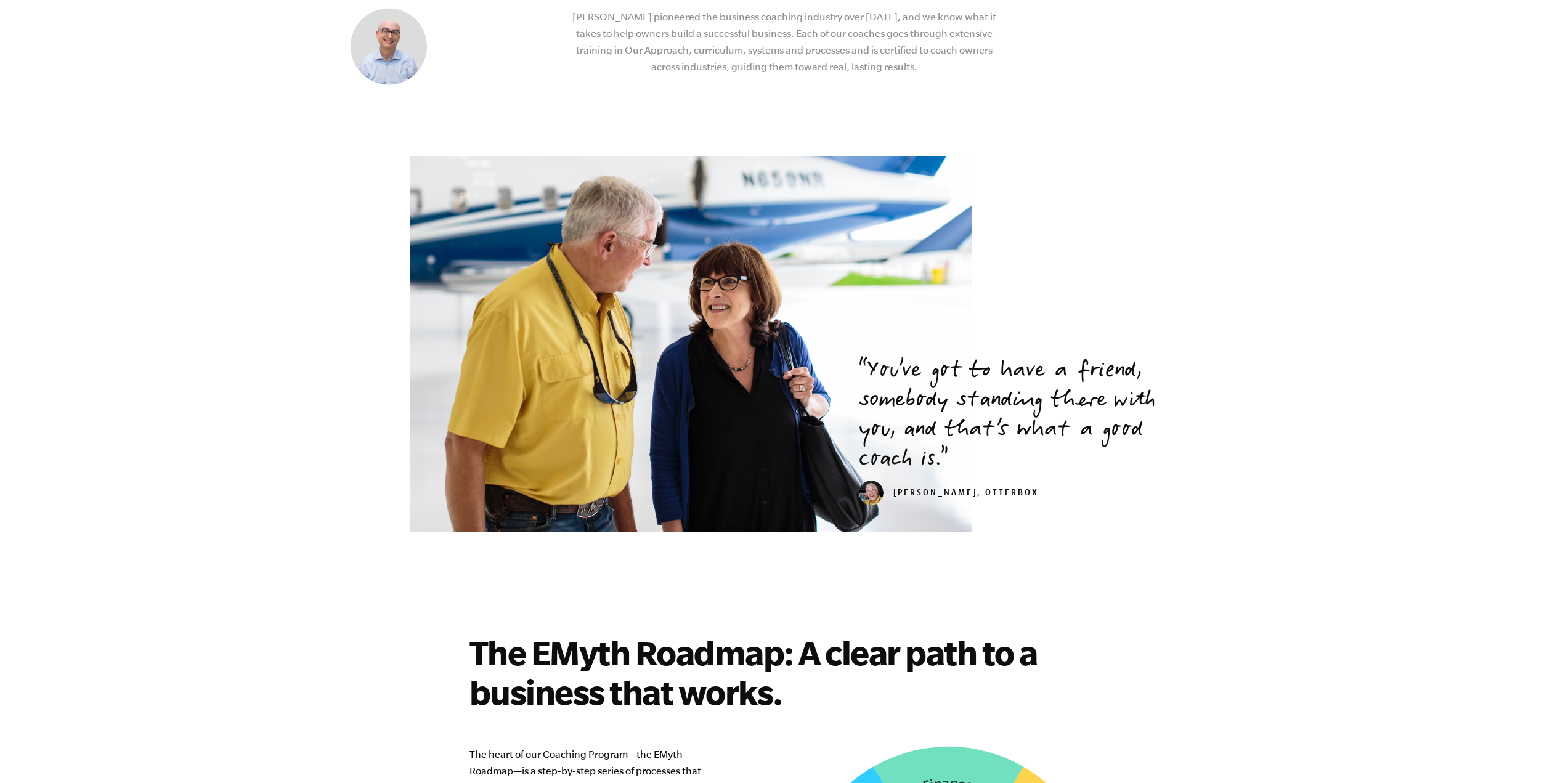
scroll to position [2772, 0]
